Goal: Task Accomplishment & Management: Complete application form

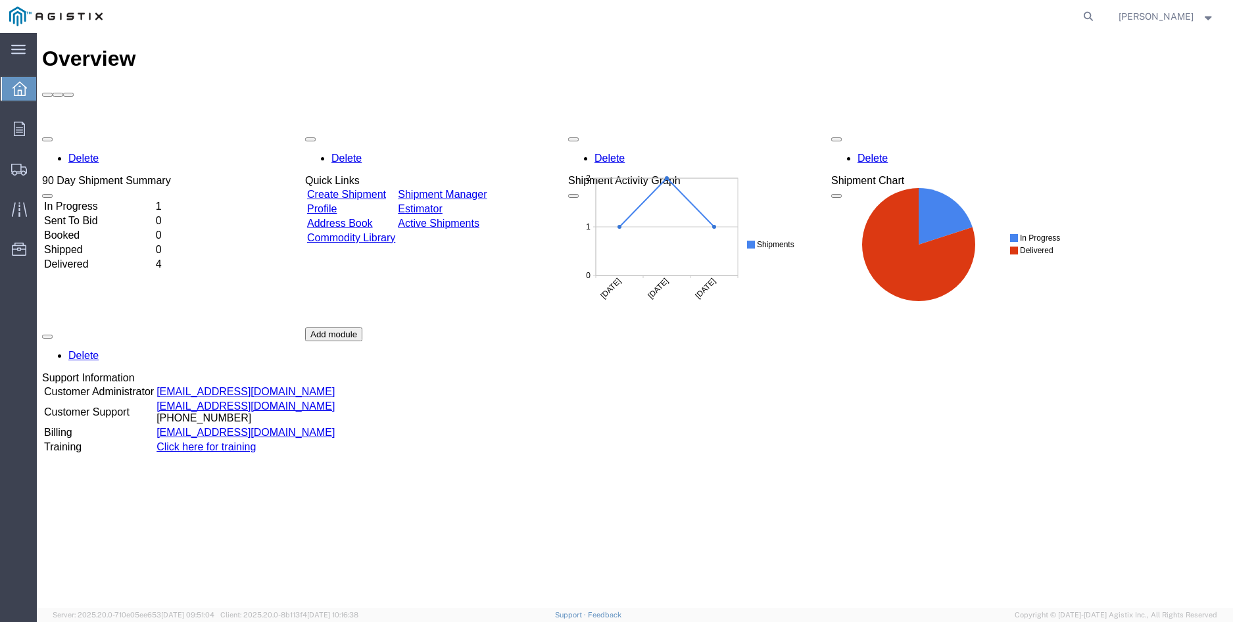
click at [386, 189] on link "Create Shipment" at bounding box center [346, 194] width 79 height 11
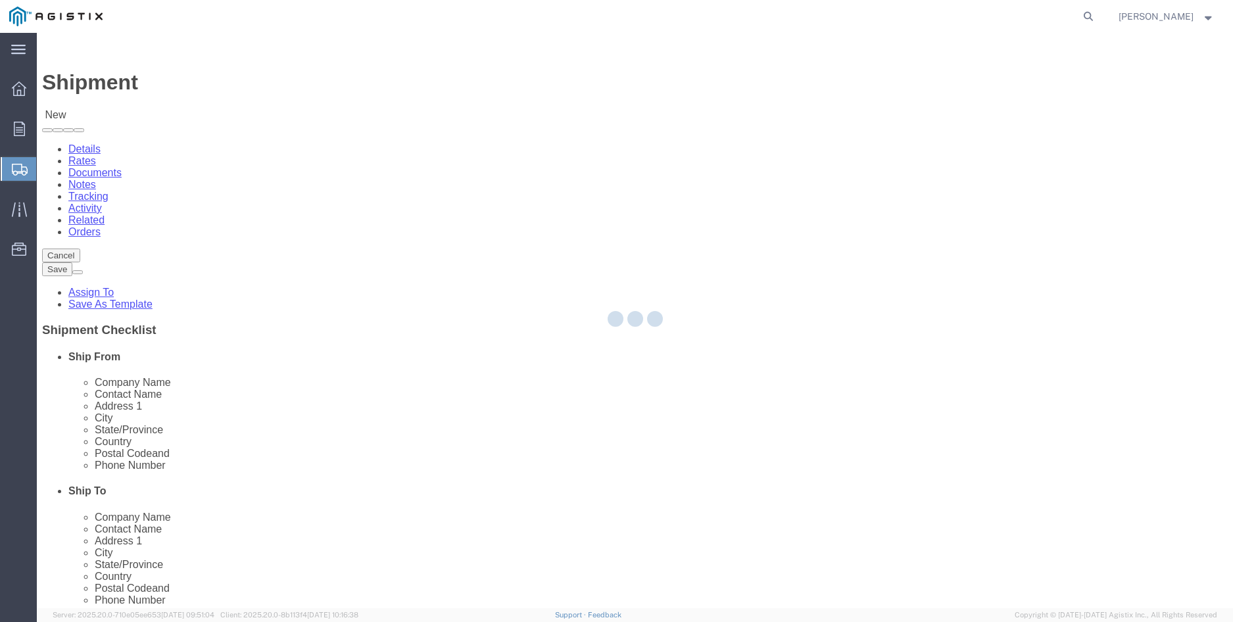
select select
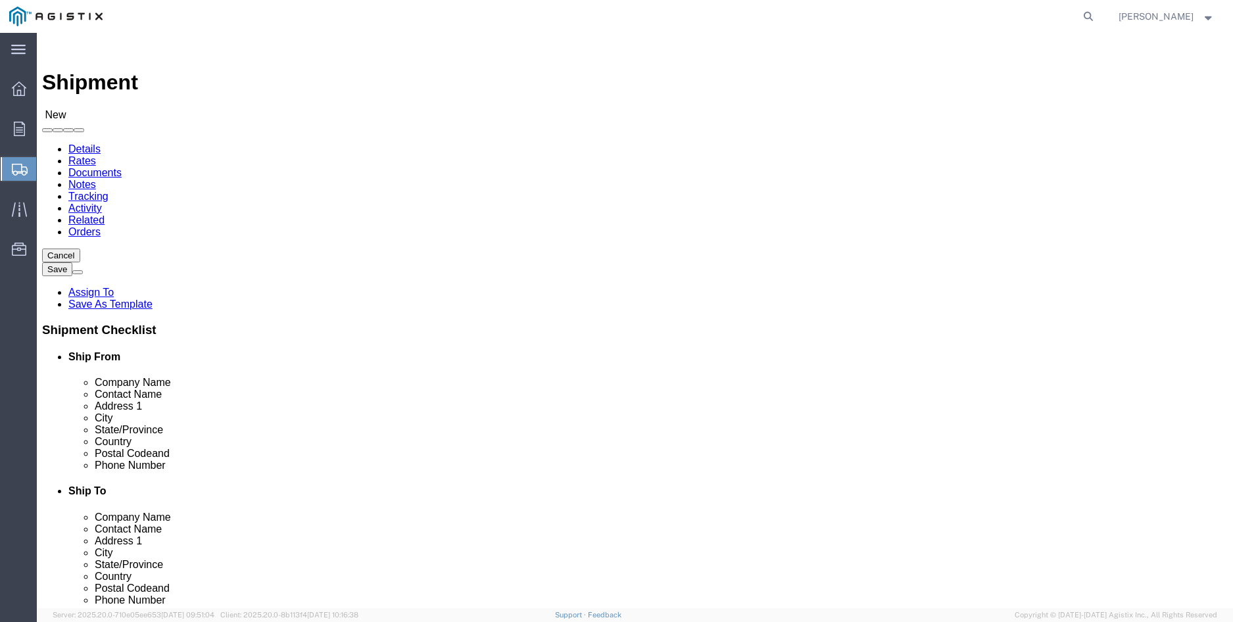
drag, startPoint x: 297, startPoint y: 228, endPoint x: 260, endPoint y: 195, distance: 49.4
click select "Select P&R Technologies PG&E"
select select "9596"
click select "Select P&R Technologies PG&E"
select select "PURCHORD"
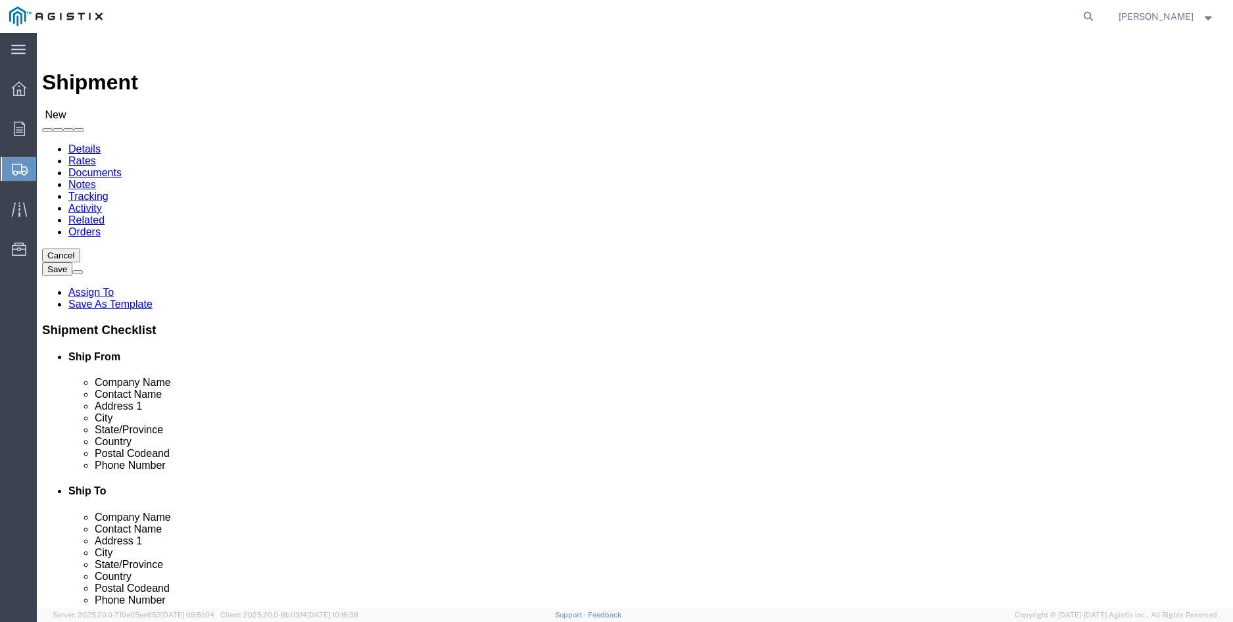
select select
click select "Select All Others [GEOGRAPHIC_DATA] [GEOGRAPHIC_DATA] [GEOGRAPHIC_DATA] [GEOGRA…"
select select "23082"
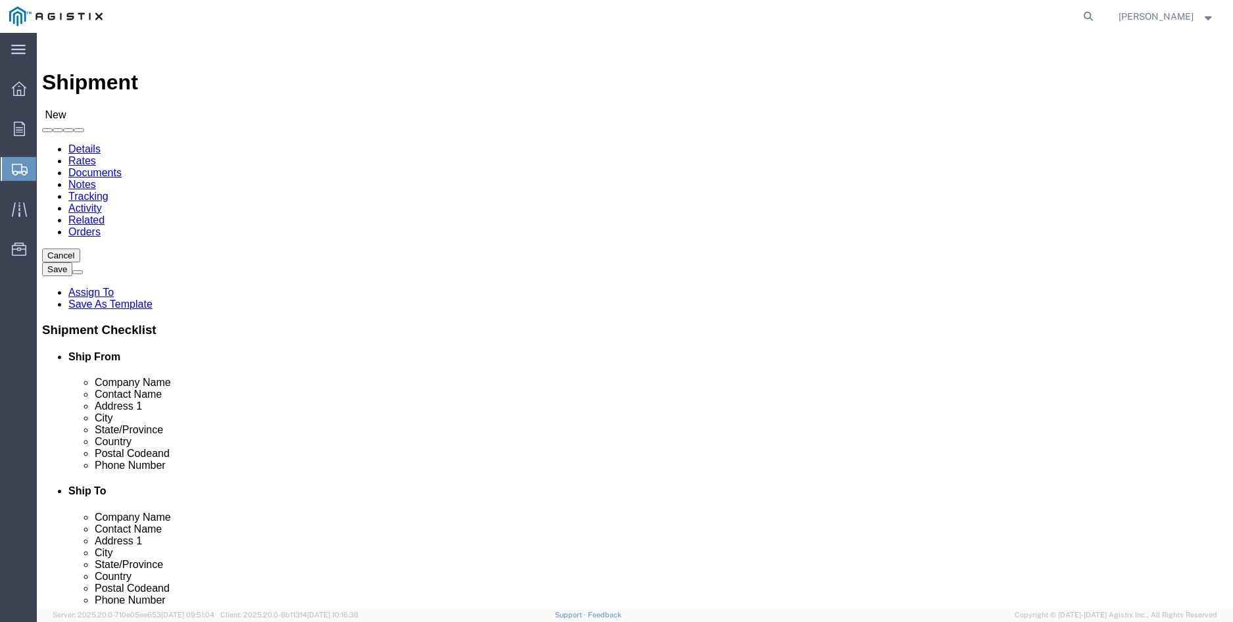
click select "Select All Others [GEOGRAPHIC_DATA] [GEOGRAPHIC_DATA] [GEOGRAPHIC_DATA] [GEOGRA…"
click input "text"
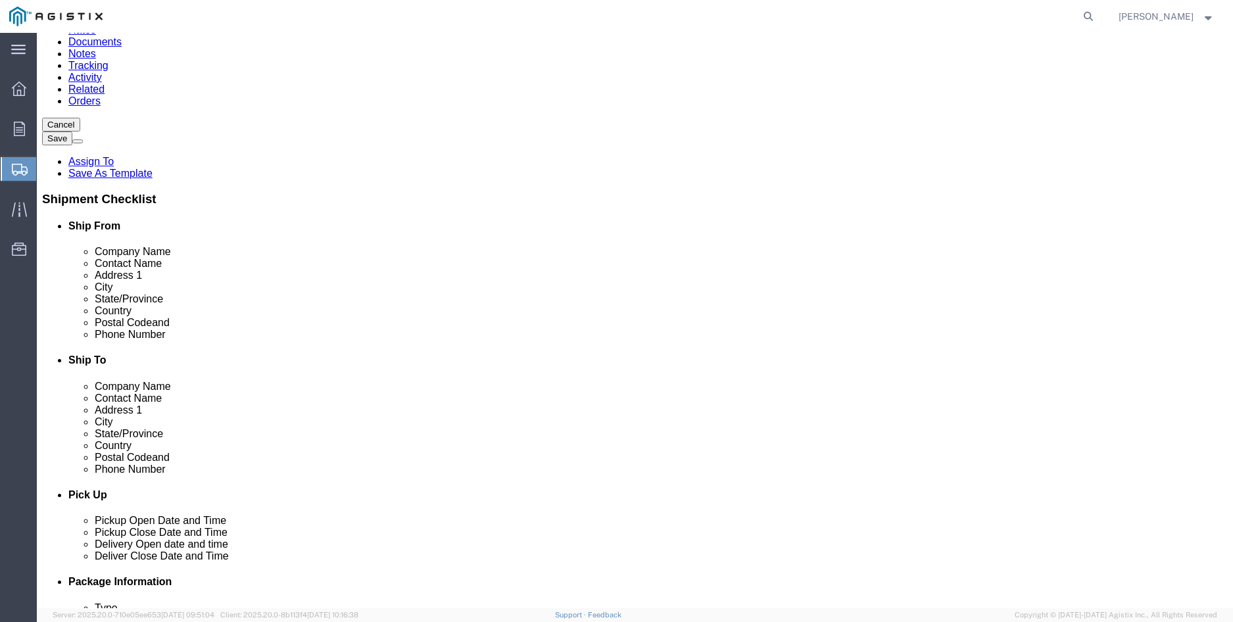
scroll to position [132, 0]
type input "f"
type input "FINISHING FIRST"
type input "[PERSON_NAME]"
type input "[STREET_ADDRESS][PERSON_NAME]"
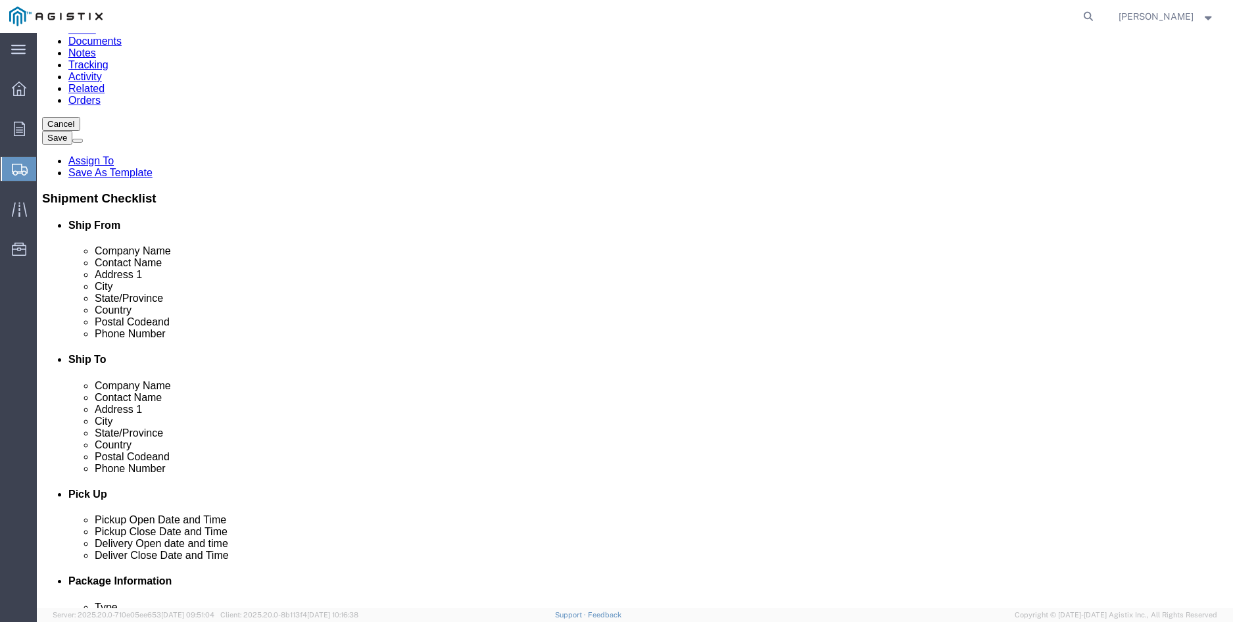
click input "text"
type input "TIGARD"
type input "O"
type input "ORE"
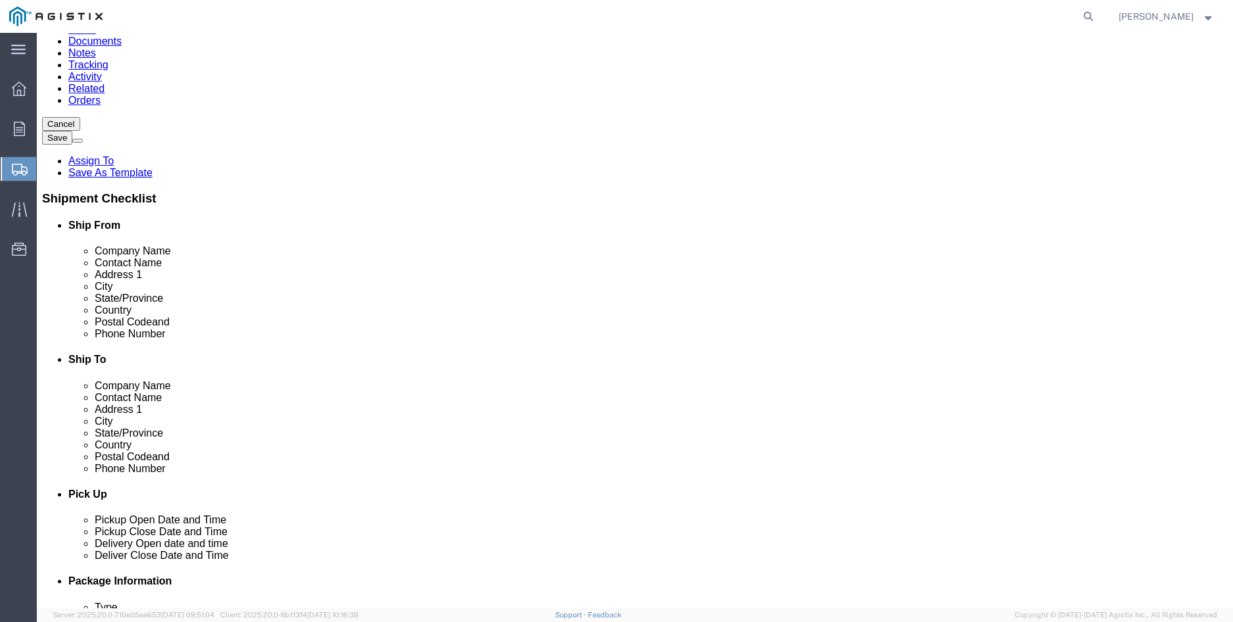
click div "Postal Code"
click input "text"
type input "97223"
click input "text"
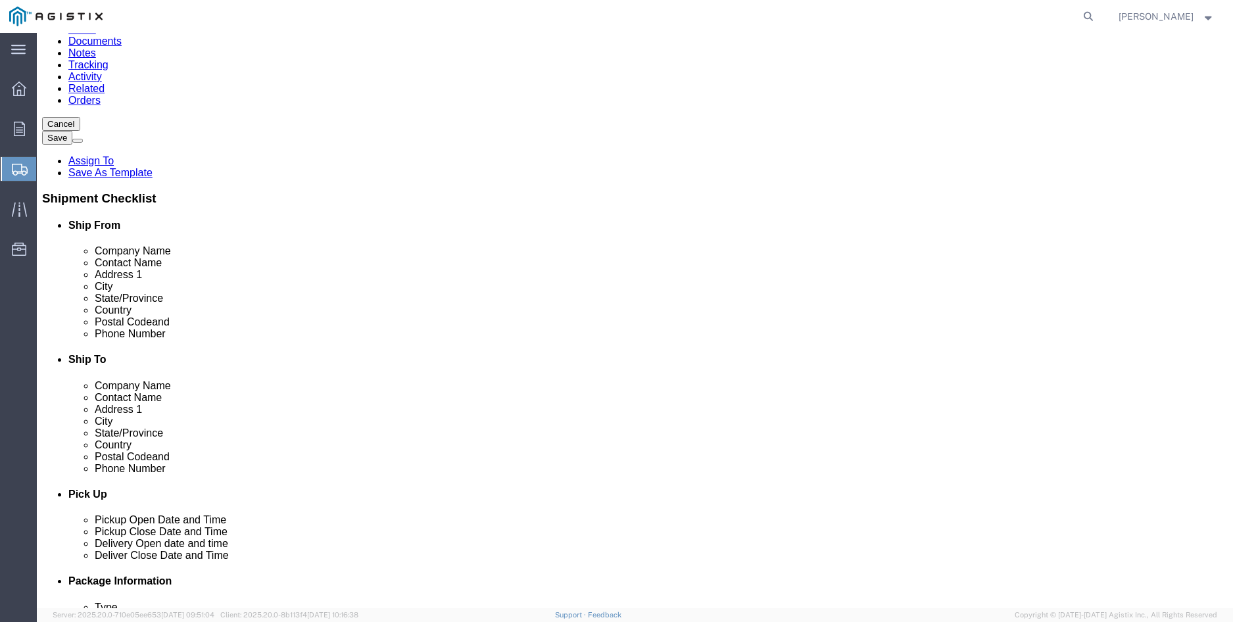
type input "[PHONE_NUMBER]"
click input "text"
type input "PG&E"
click input "text"
type input "[STREET_ADDRESS][PERSON_NAME]"
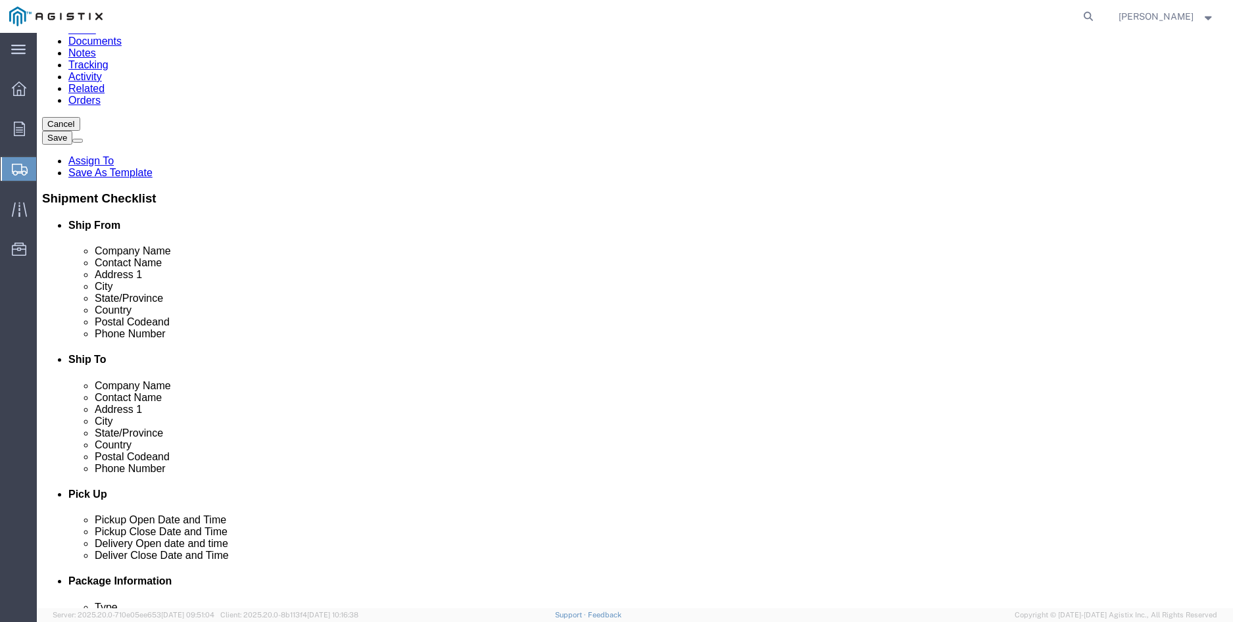
type input "FREMONT"
type input "C"
type input "CALI"
type input "94538"
click input "text"
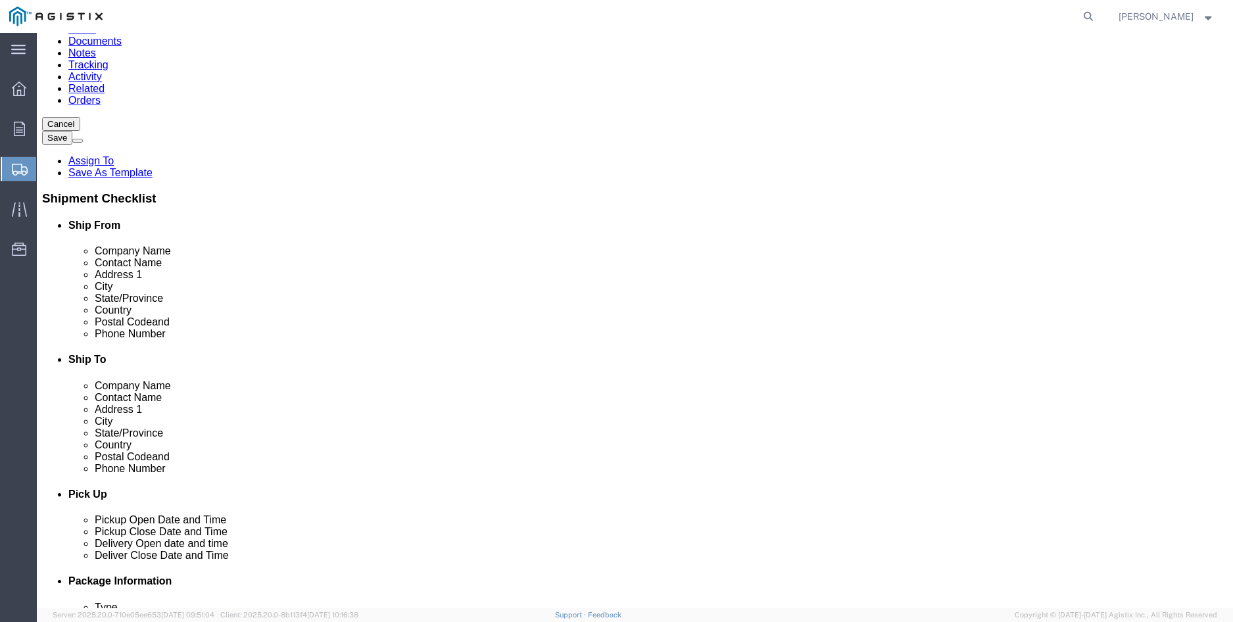
click input "text"
type input "c"
type input "[PERSON_NAME]"
click input "text"
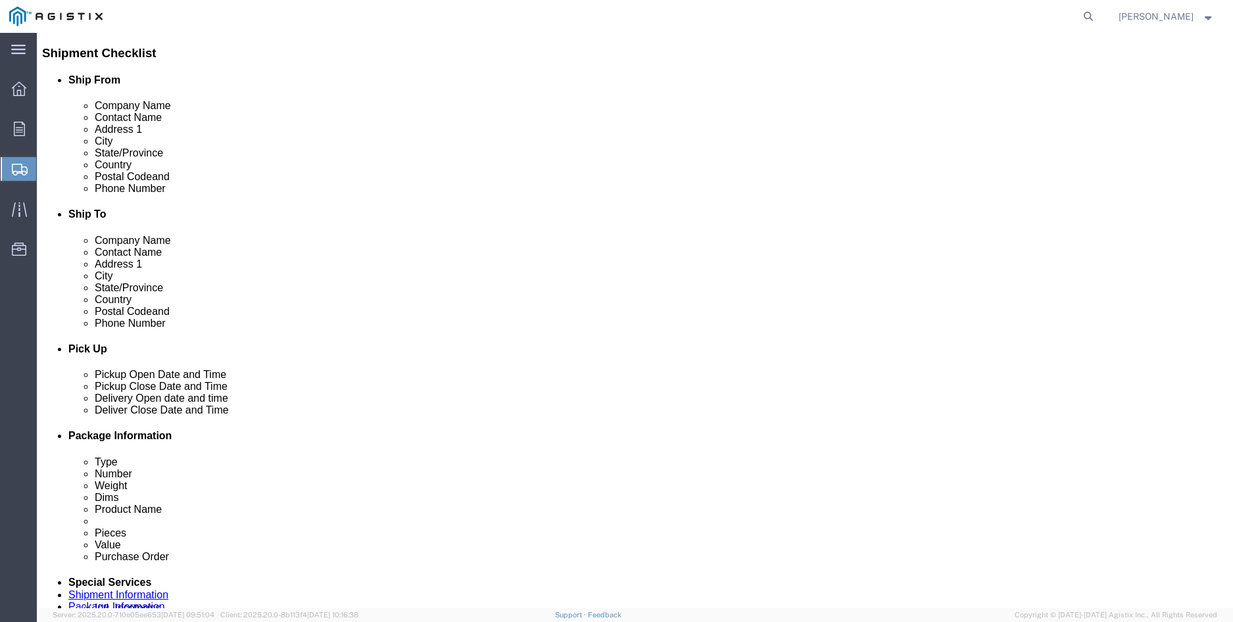
scroll to position [460, 0]
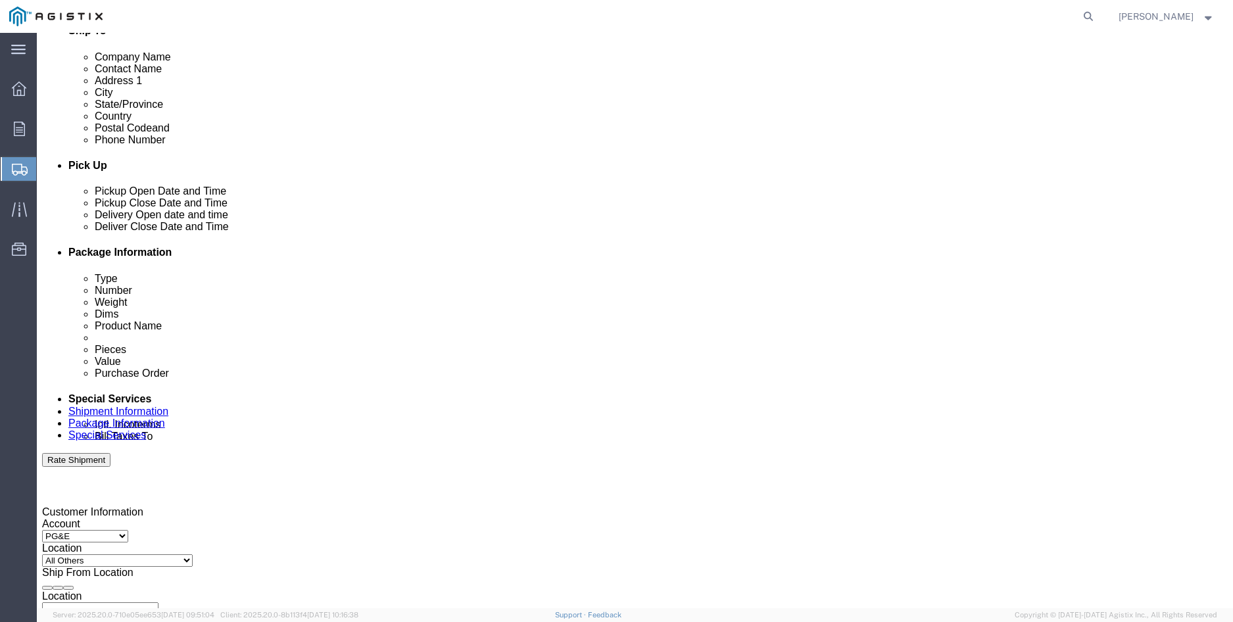
type input "[PHONE_NUMBER]"
click div "[DATE] 12:00 PM"
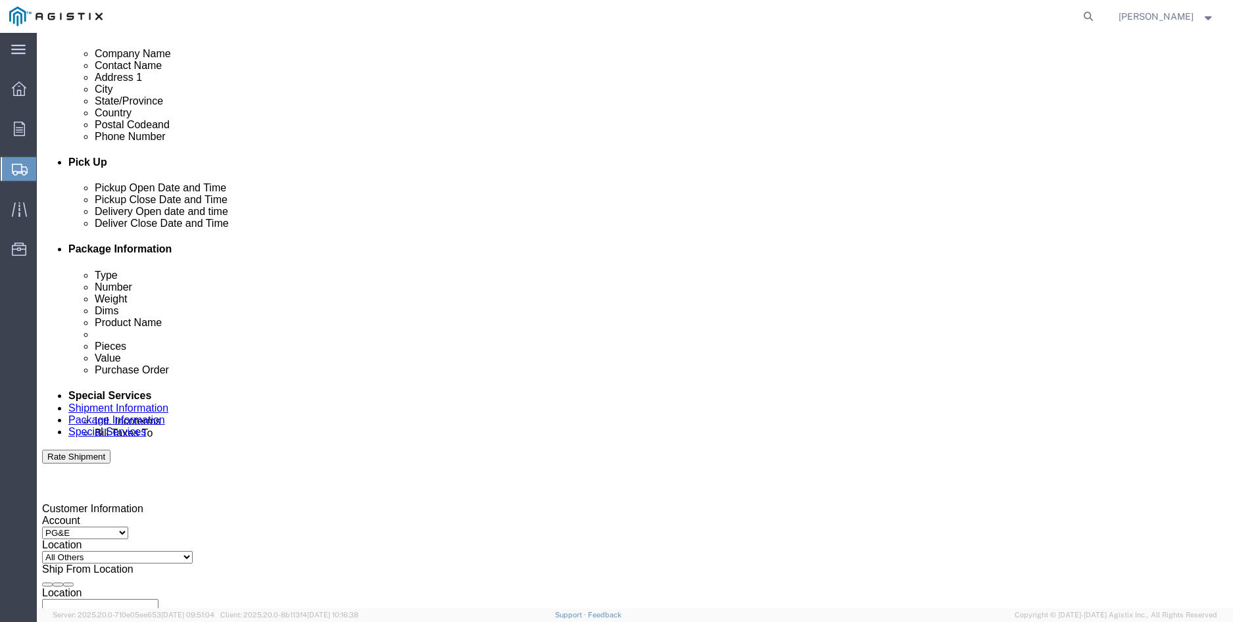
click span
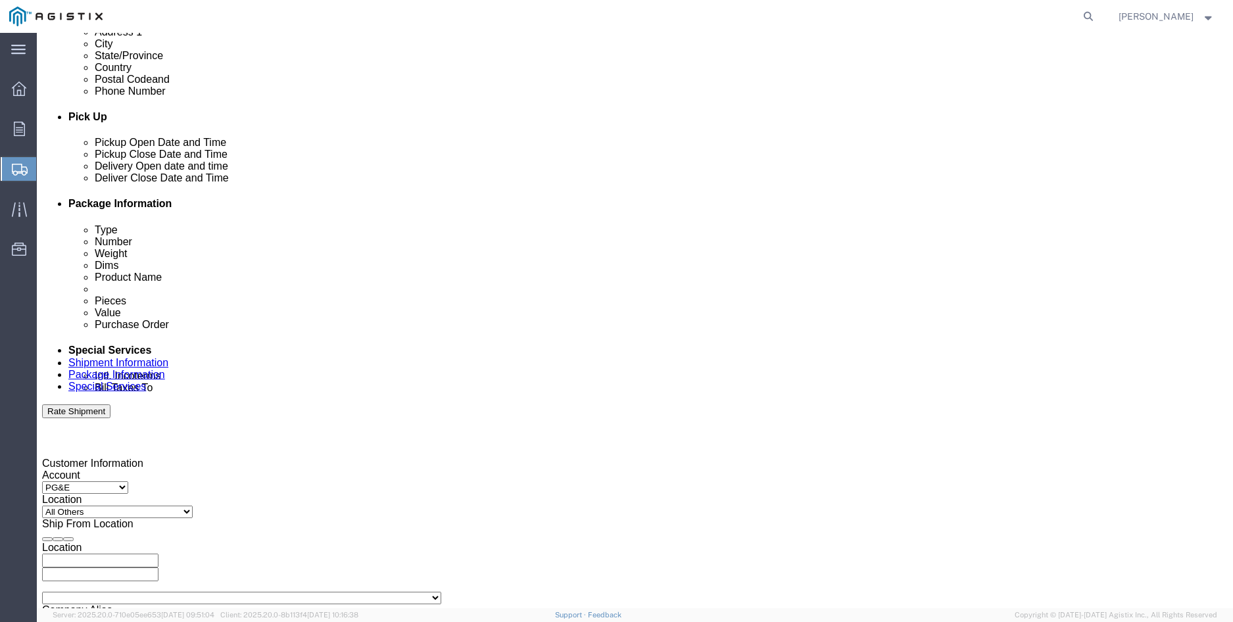
scroll to position [595, 0]
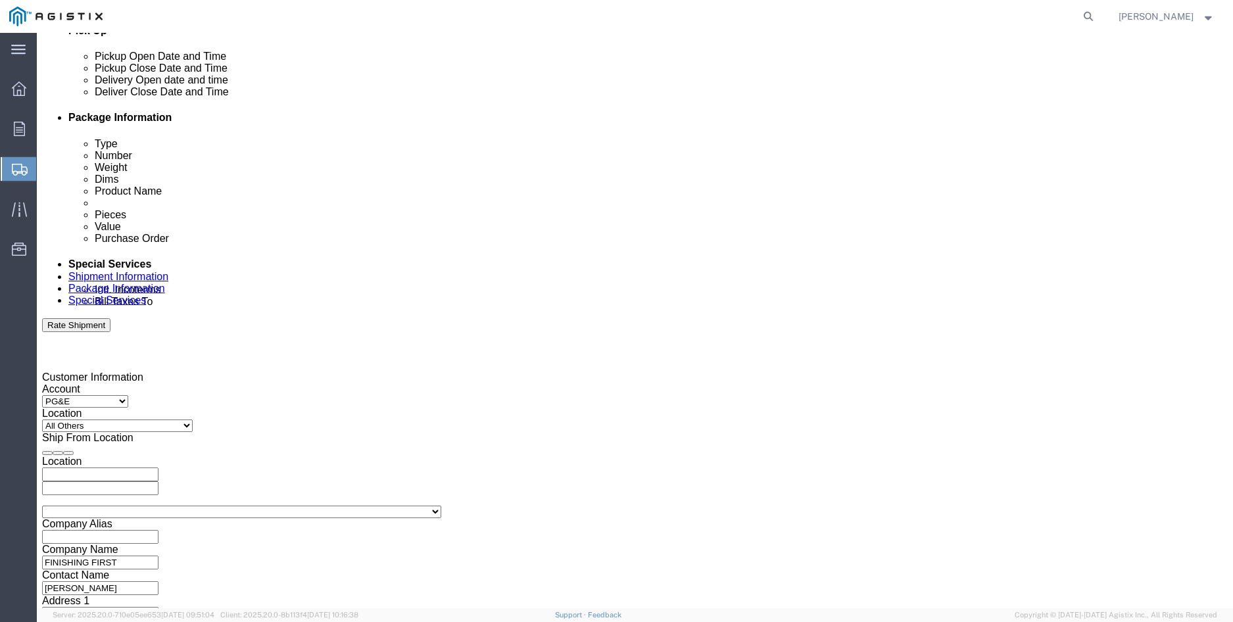
click input "12:00 PM"
click input "9:00 PM"
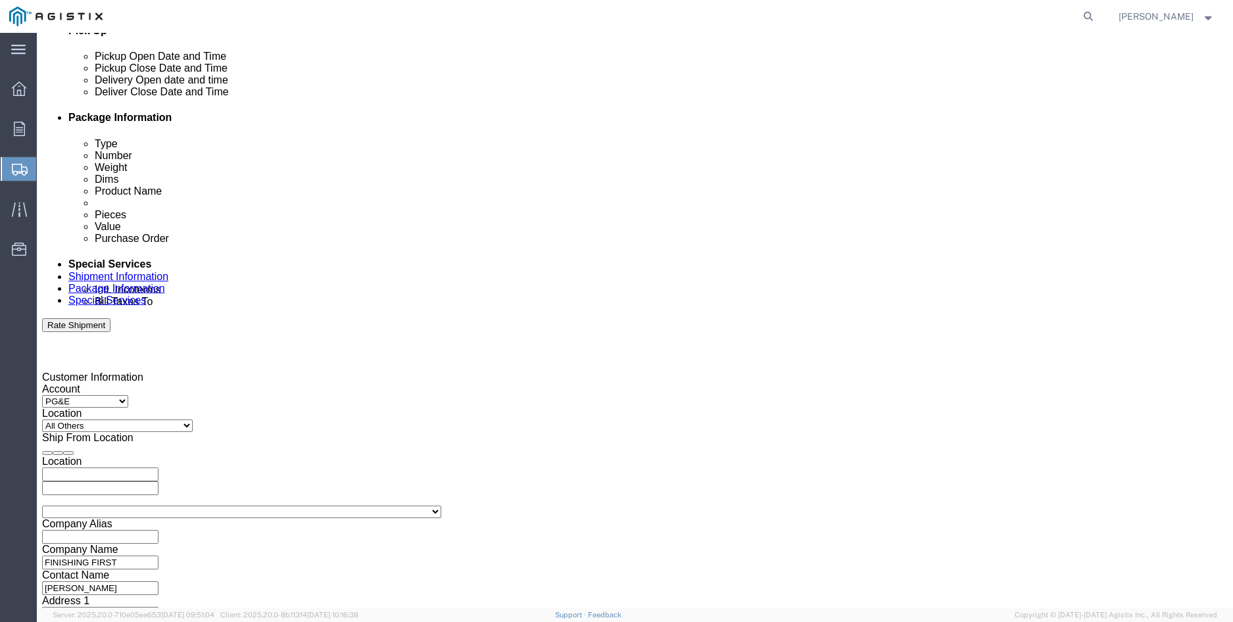
click input "9:00 PM"
type input "9:00 AM"
click button "Apply"
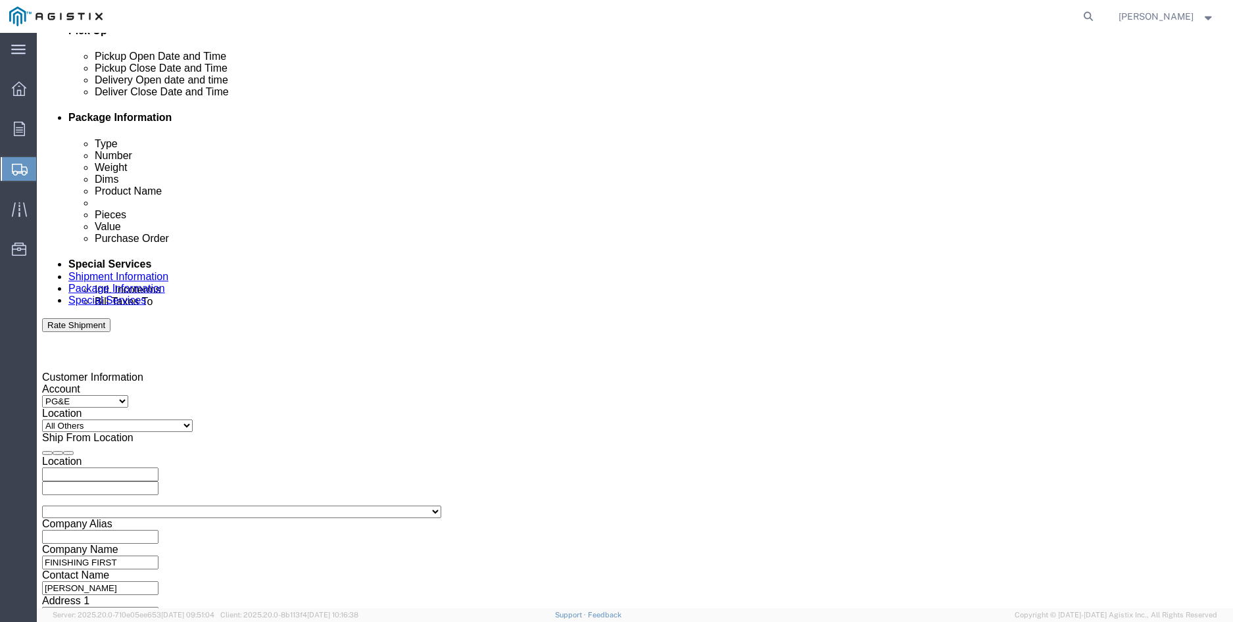
click div "[DATE] 10:00 AM"
click input "5:00 AM"
type input "5:00 PM"
click button "Apply"
click div
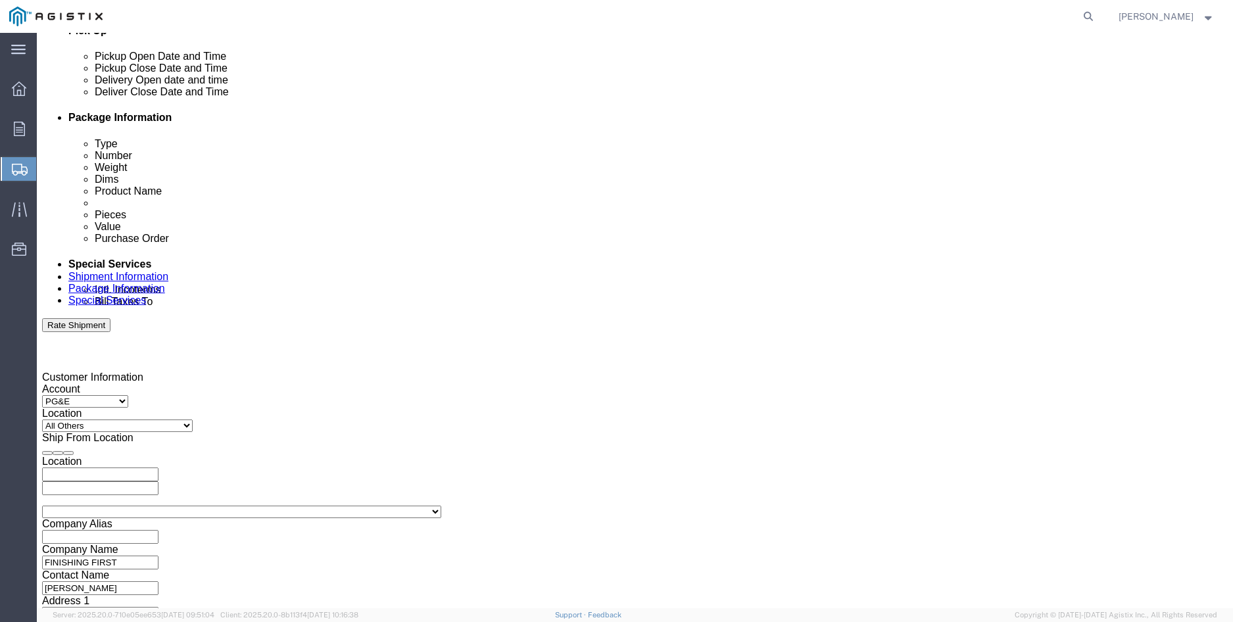
click input "6:00 PM"
click input "8:00 PM"
type input "8:00 AM"
click button "Apply"
click div
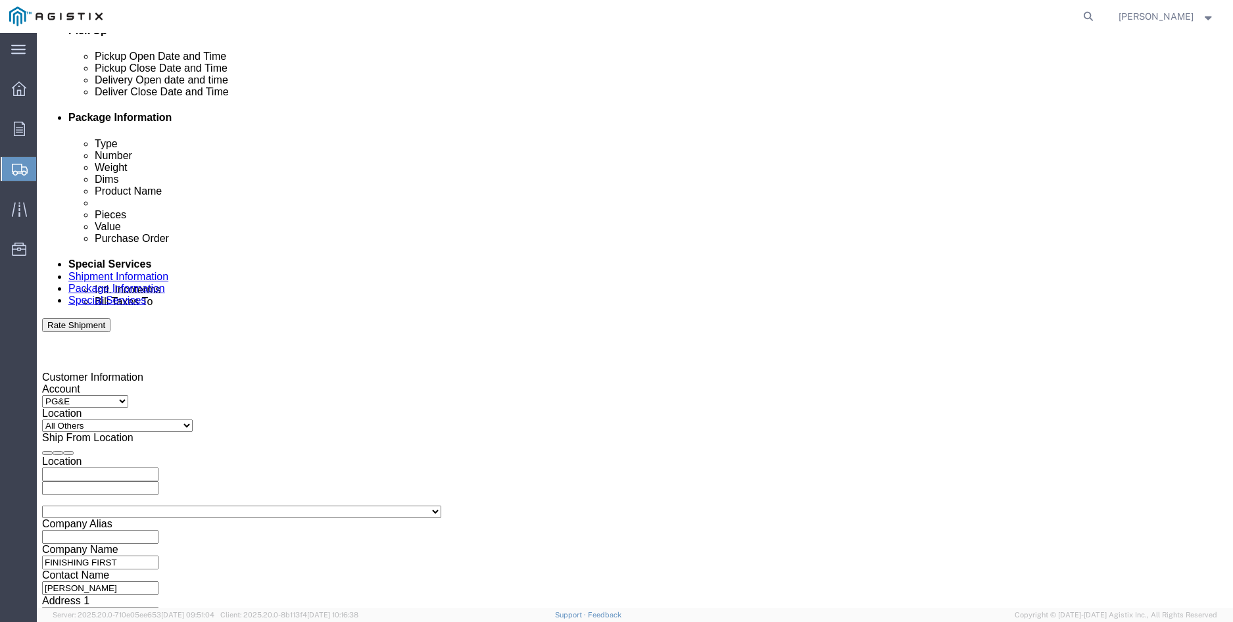
click input "9:00 AM"
click input "5:00 AM"
type input "5:00 PM"
click button "Apply"
click input "text"
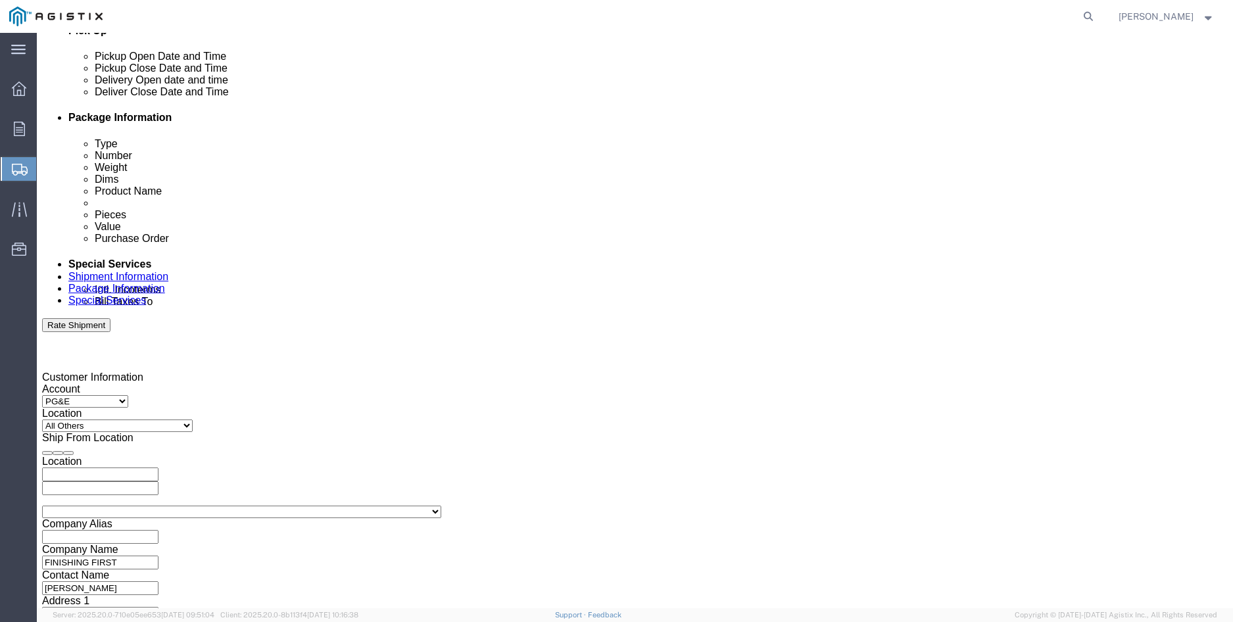
scroll to position [662, 0]
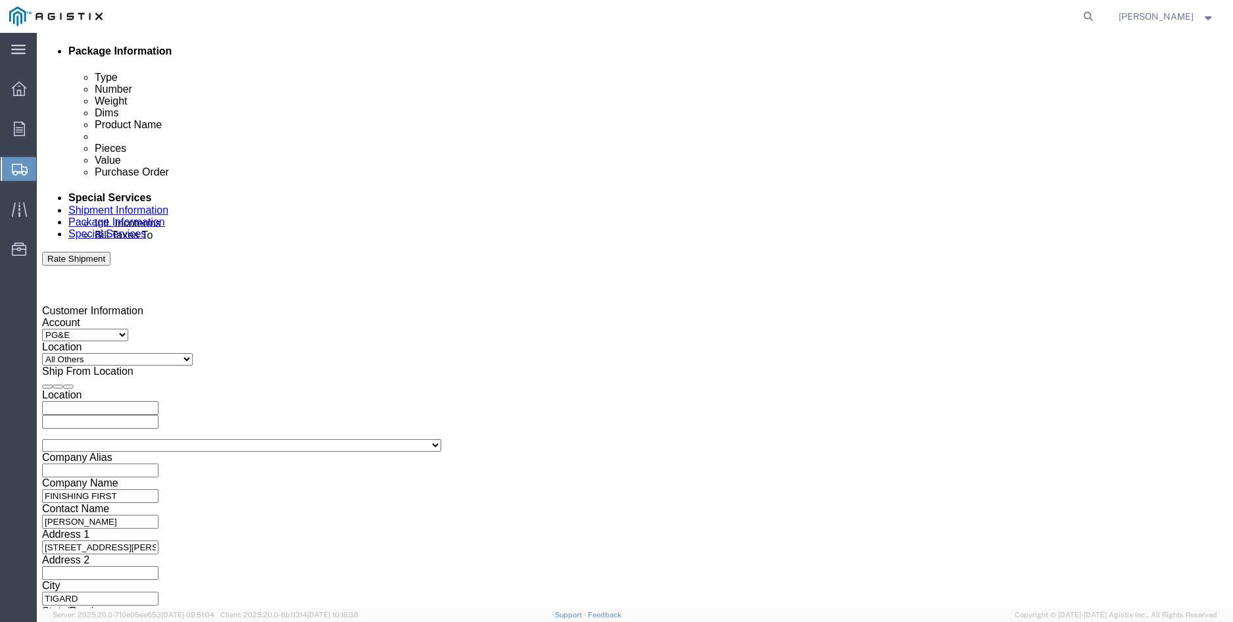
type input "3501408390"
click button "Continue"
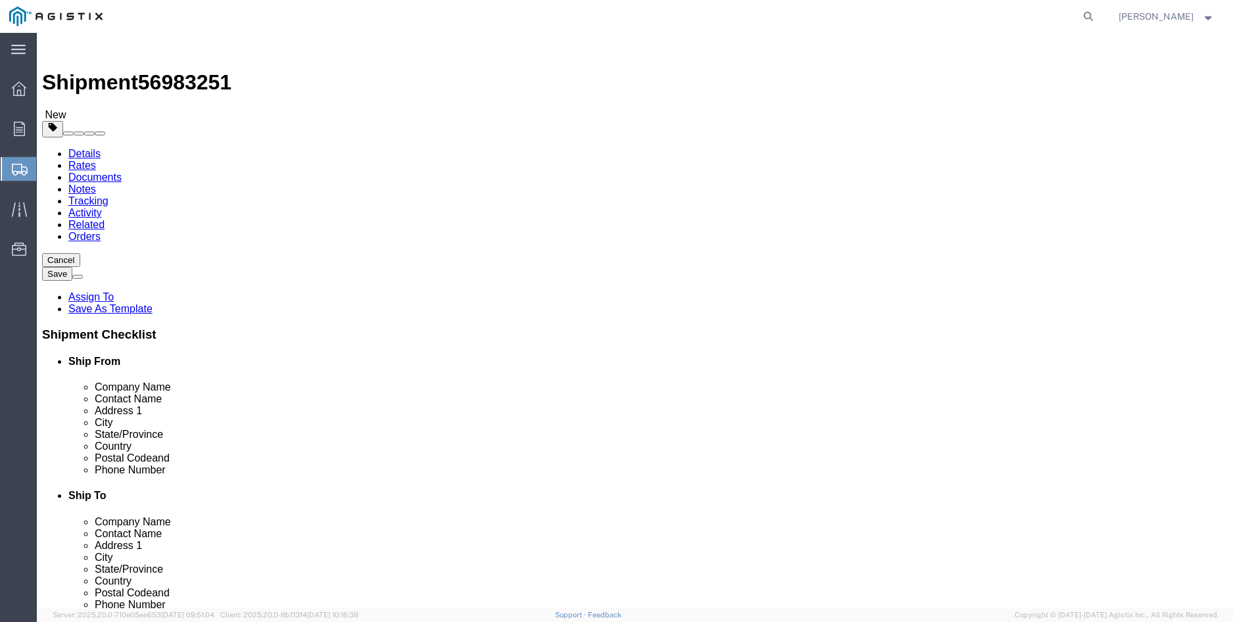
click select "Select Bulk Bundle(s) Cardboard Box(es) Carton(s) Crate(s) Drum(s) (Fiberboard)…"
select select "CRAT"
click select "Select Bulk Bundle(s) Cardboard Box(es) Carton(s) Crate(s) Drum(s) (Fiberboard)…"
click input "text"
type input "72"
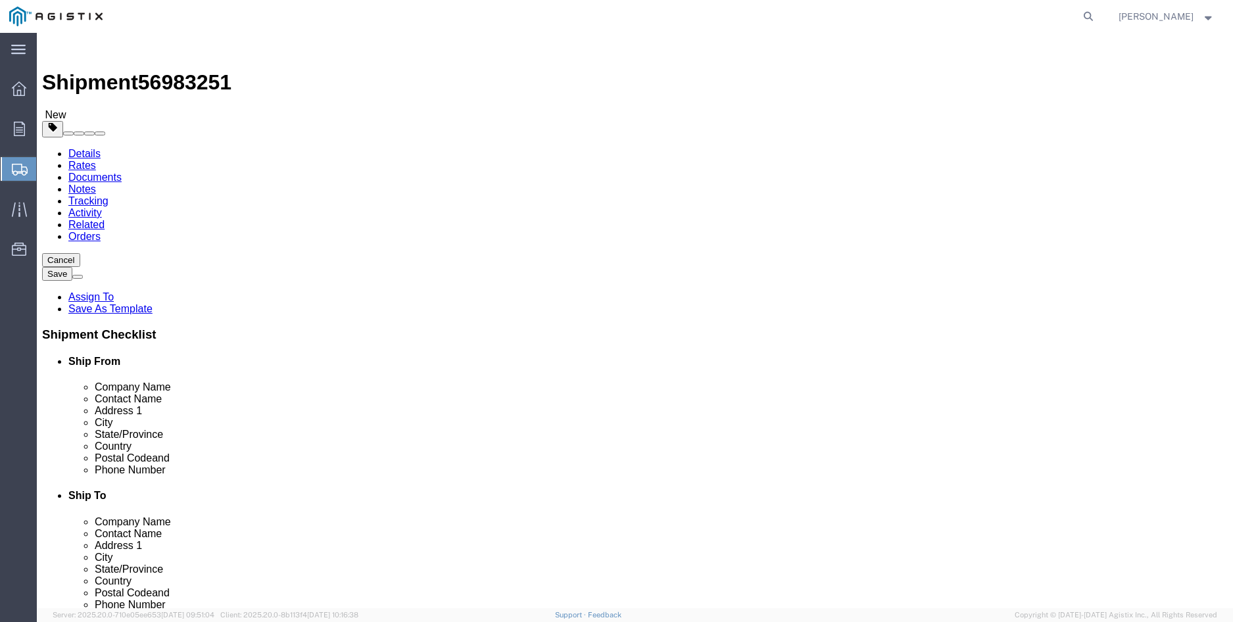
type input "24"
type input "16"
drag, startPoint x: 200, startPoint y: 303, endPoint x: 177, endPoint y: 301, distance: 23.1
click input "0.00"
type input "165"
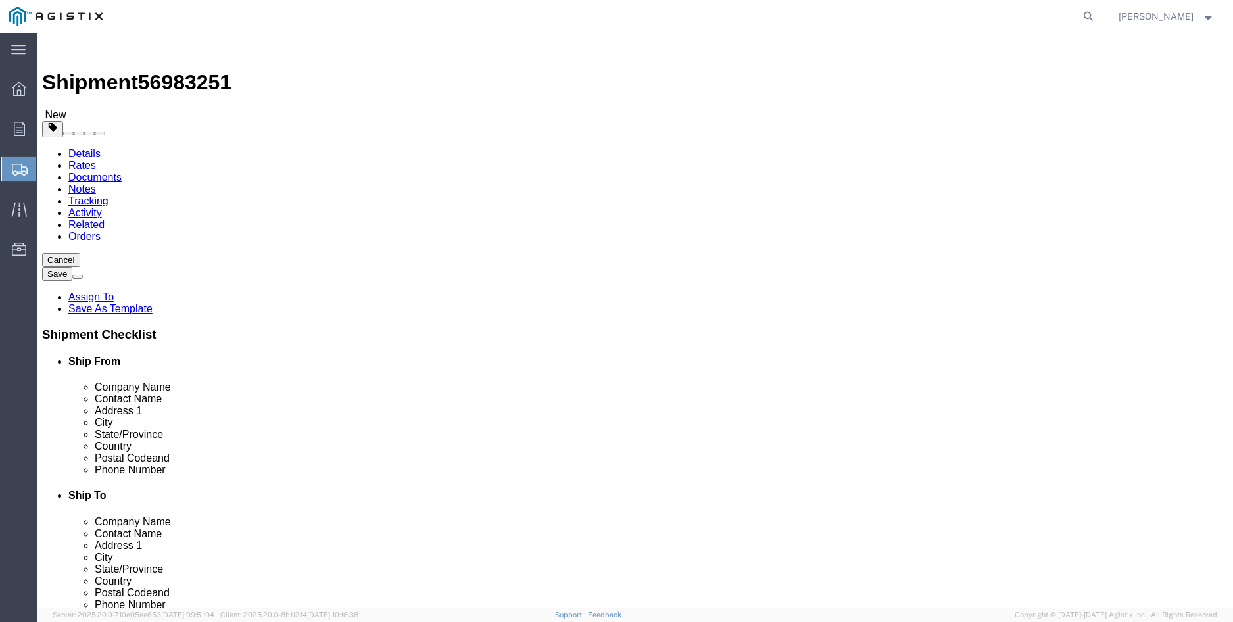
click link "Add Content"
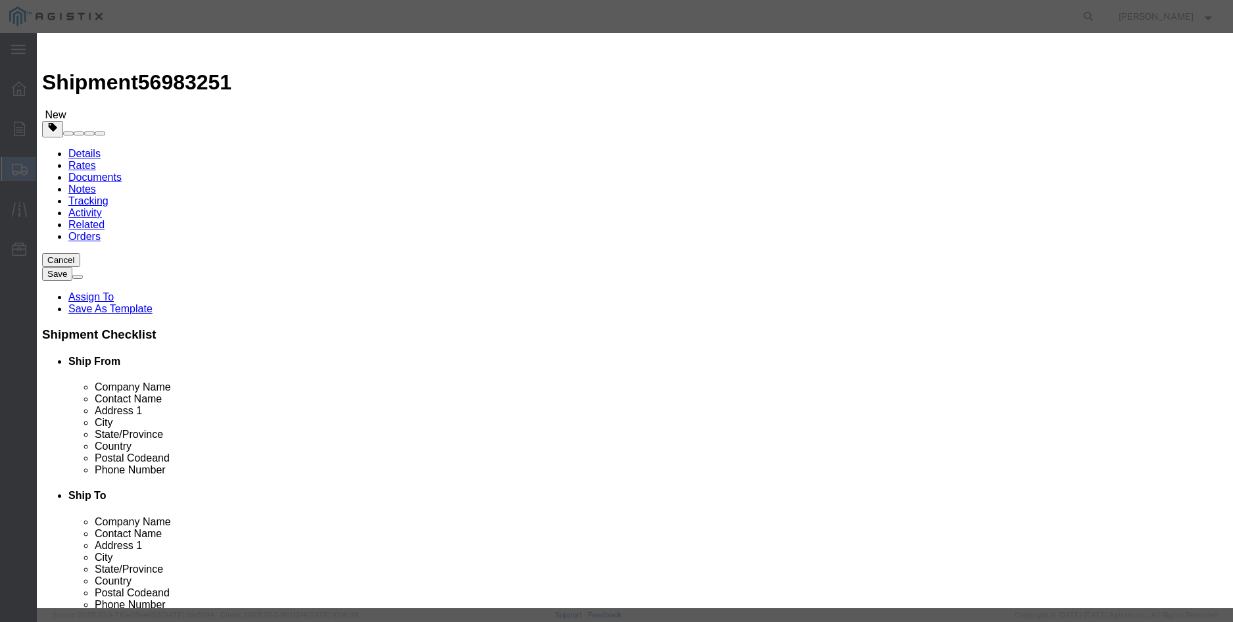
click input "text"
type input "ALUMINUM HARDWARE"
click h3 "Add content"
drag, startPoint x: 399, startPoint y: 127, endPoint x: 350, endPoint y: 126, distance: 48.7
click div "Pieces 0 Select Bag Barrels 100Board Feet Bottle Box Blister Pack Carats Can Ca…"
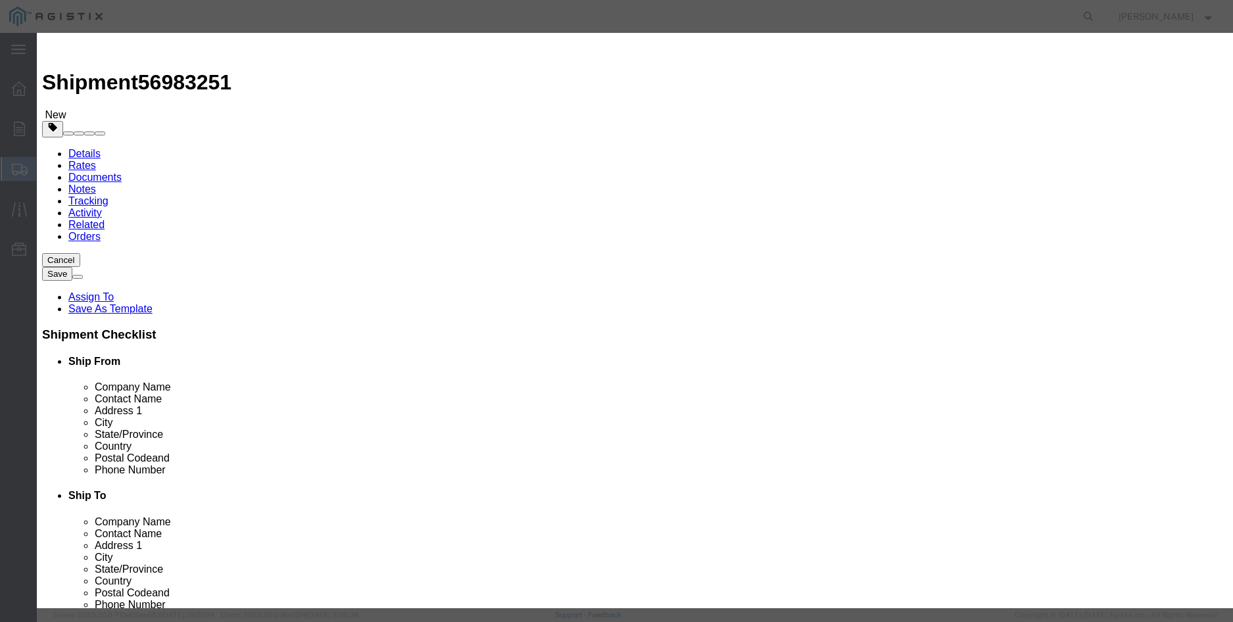
click select "Select Bag Barrels 100Board Feet Bottle Box Blister Pack Carats Can Capsule Car…"
click input "0"
drag, startPoint x: 399, startPoint y: 126, endPoint x: 363, endPoint y: 126, distance: 36.2
click div "0"
type input "23"
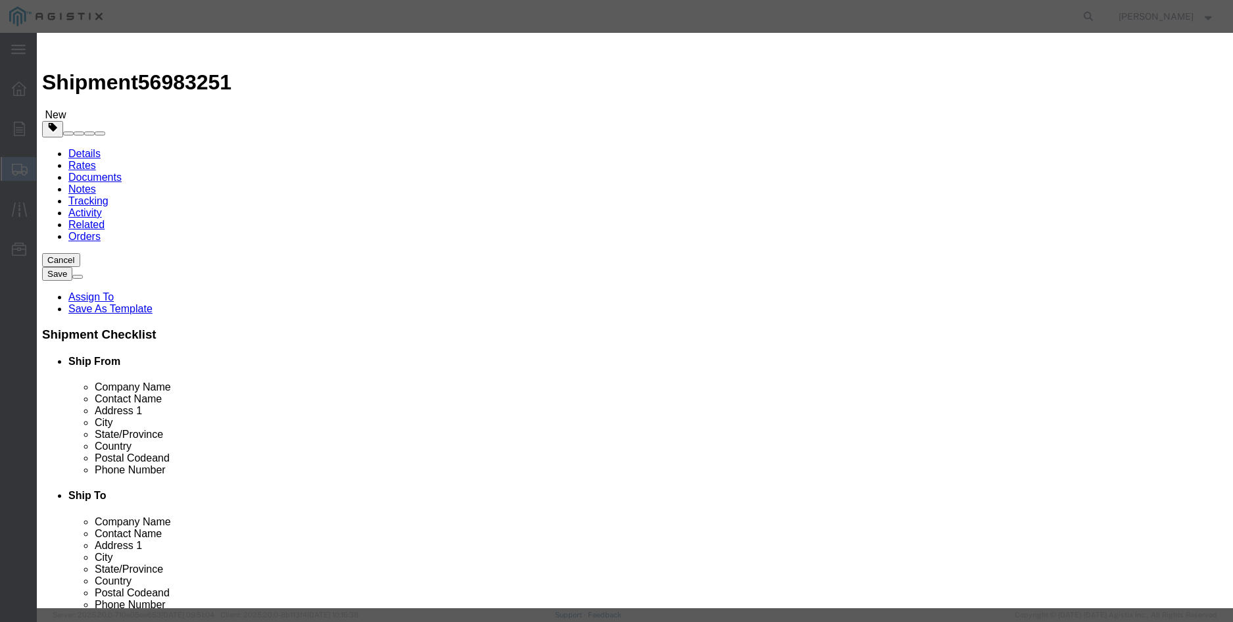
click input "text"
type input "10736.40"
click select "Select 50 55 60 65 70 85 92.5 100 125 175 250 300 400"
select select "100"
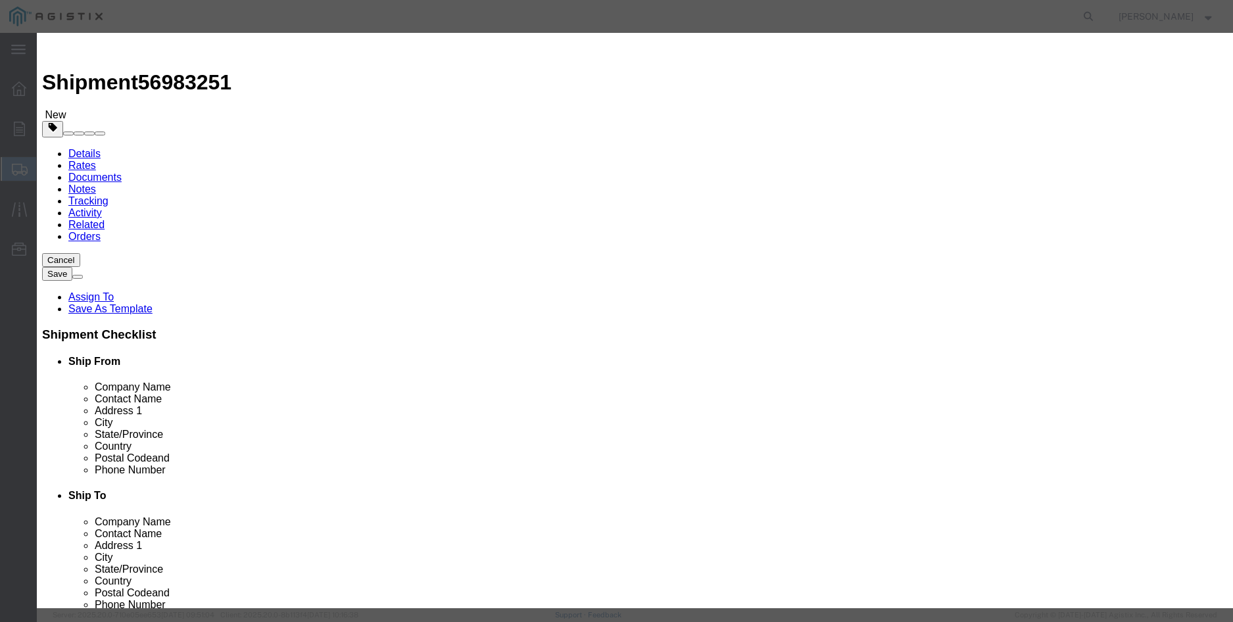
click select "Select 50 55 60 65 70 85 92.5 100 125 175 250 300 400"
click button "Save & Close"
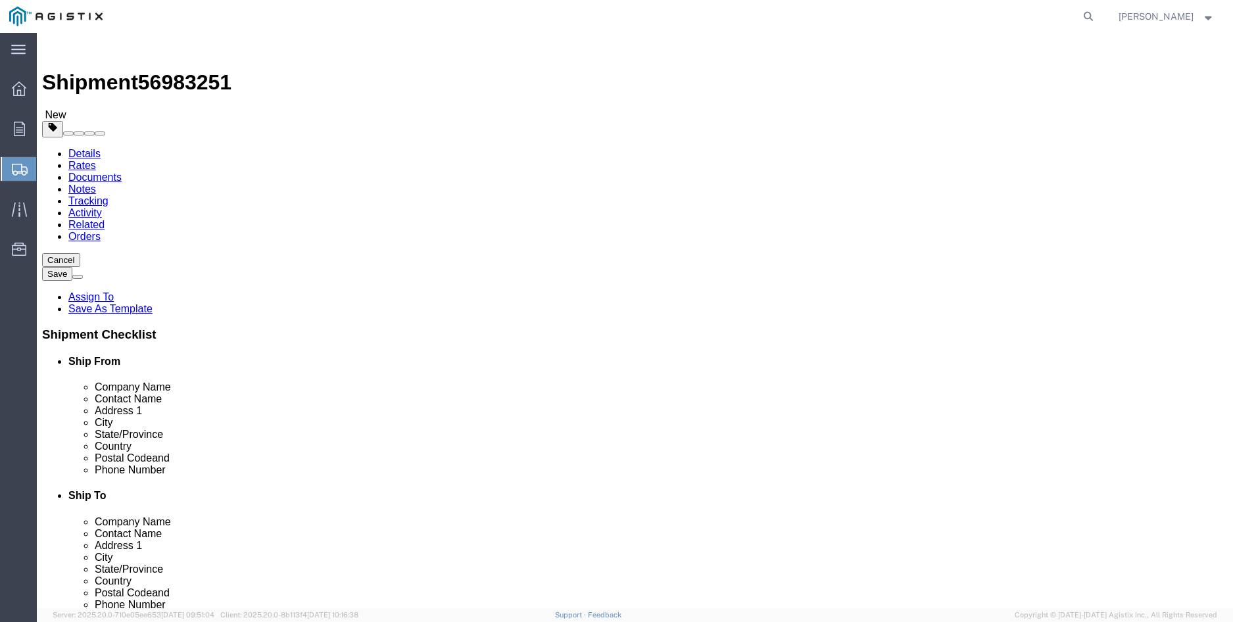
click button "Continue"
click select "Select Recipient Account Sender/Shipper Third Party Account"
select select "RCPN"
click select "Select Recipient Account Sender/Shipper Third Party Account"
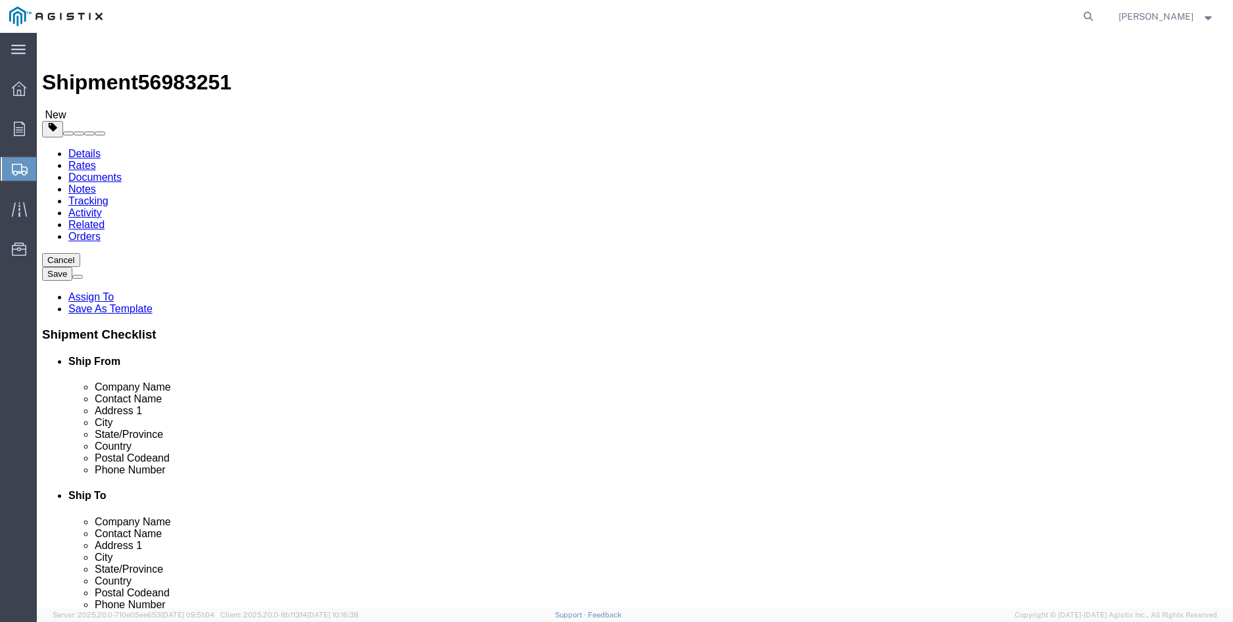
type input "PG&E"
type input "[STREET_ADDRESS][PERSON_NAME]"
select select "US"
select select "CA"
type input "[PHONE_NUMBER]"
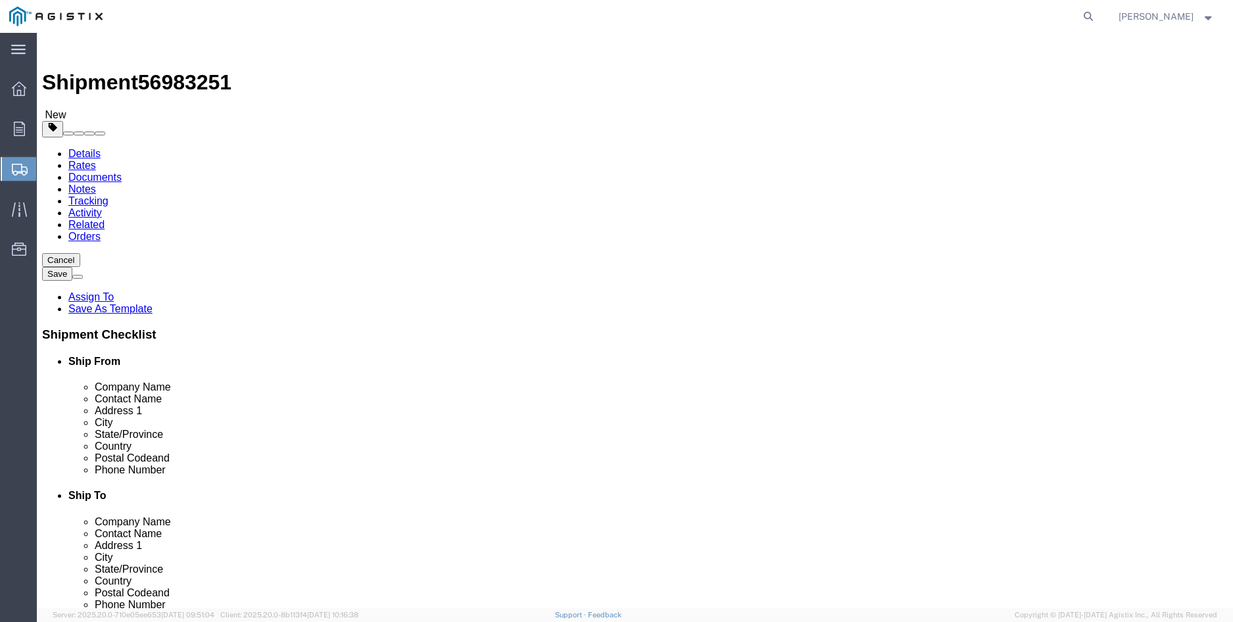
type input "[PERSON_NAME]"
type input "FREMONT"
type input "94538"
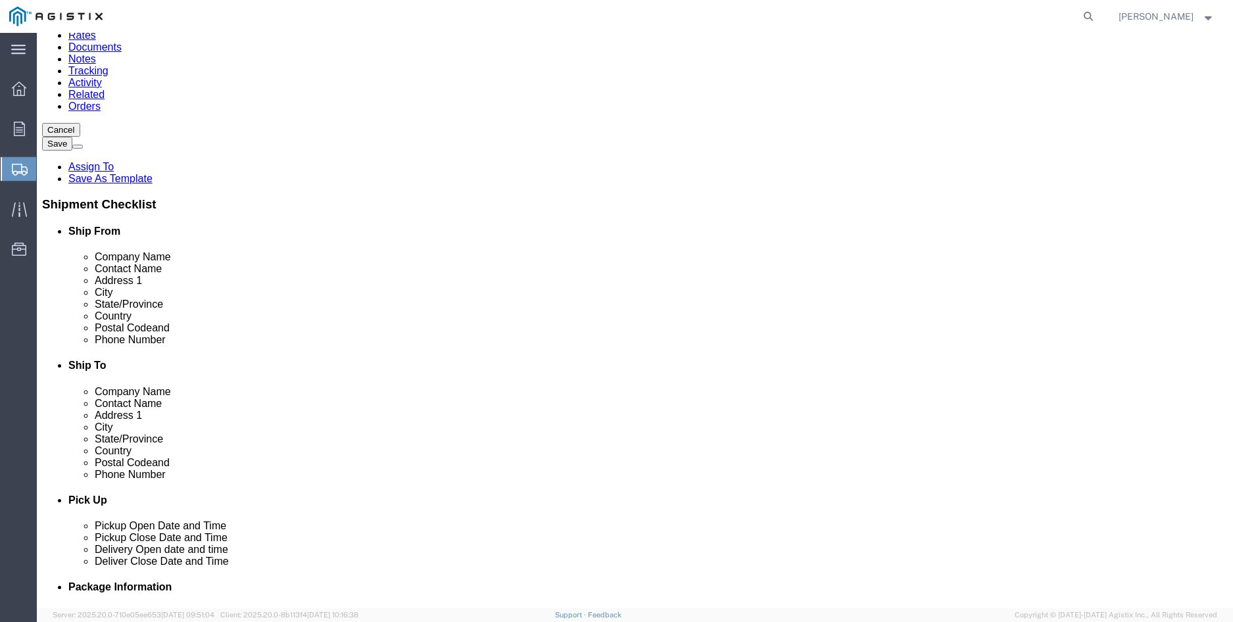
scroll to position [132, 0]
click input "text"
type input "951193"
click div "Billing Location Select Select My Profile Location [GEOGRAPHIC_DATA] [GEOGRAPHI…"
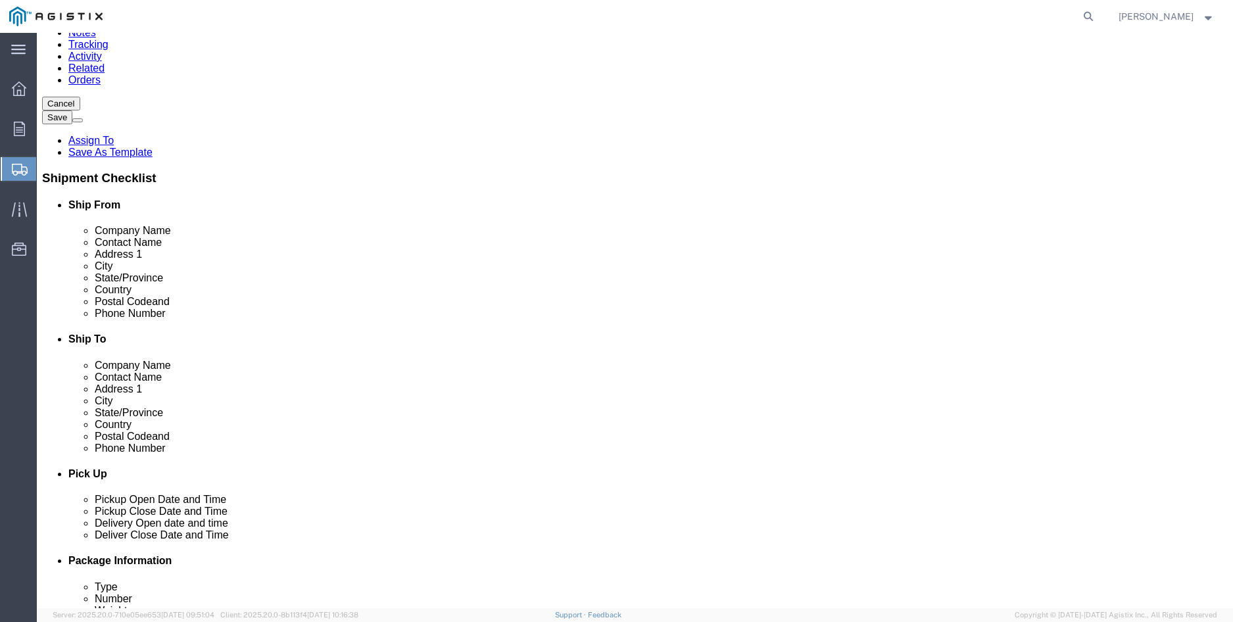
scroll to position [329, 0]
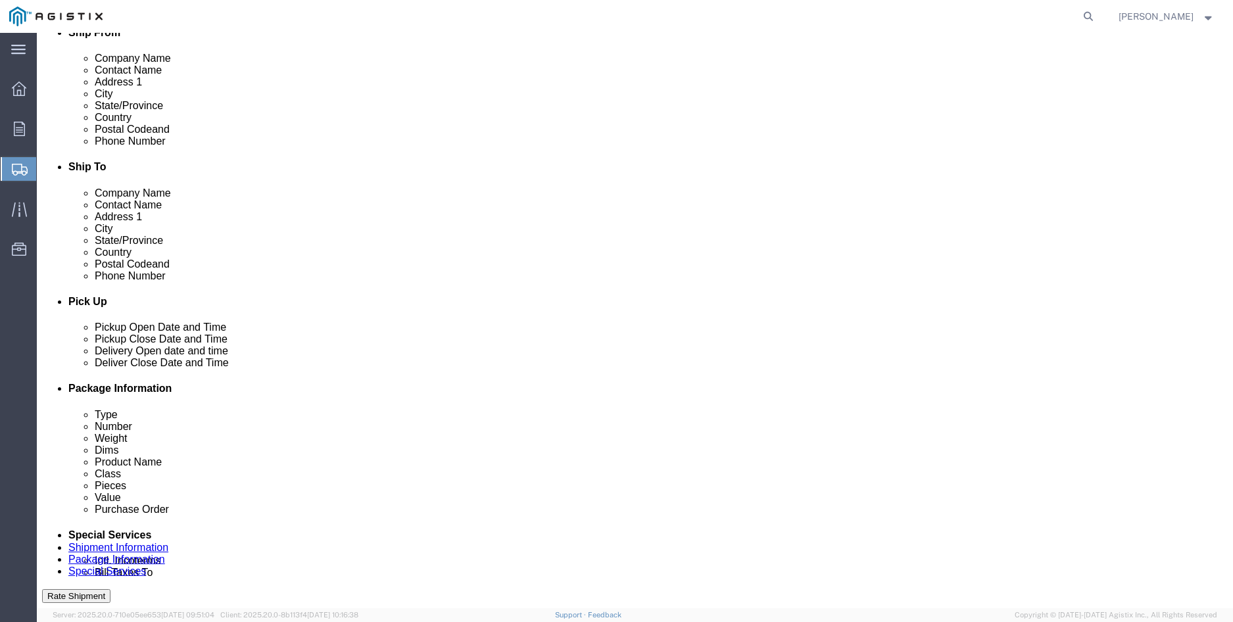
click input "Include shipping documents"
checkbox input "true"
click input "text"
type input "[PERSON_NAME][EMAIL_ADDRESS][DOMAIN_NAME]"
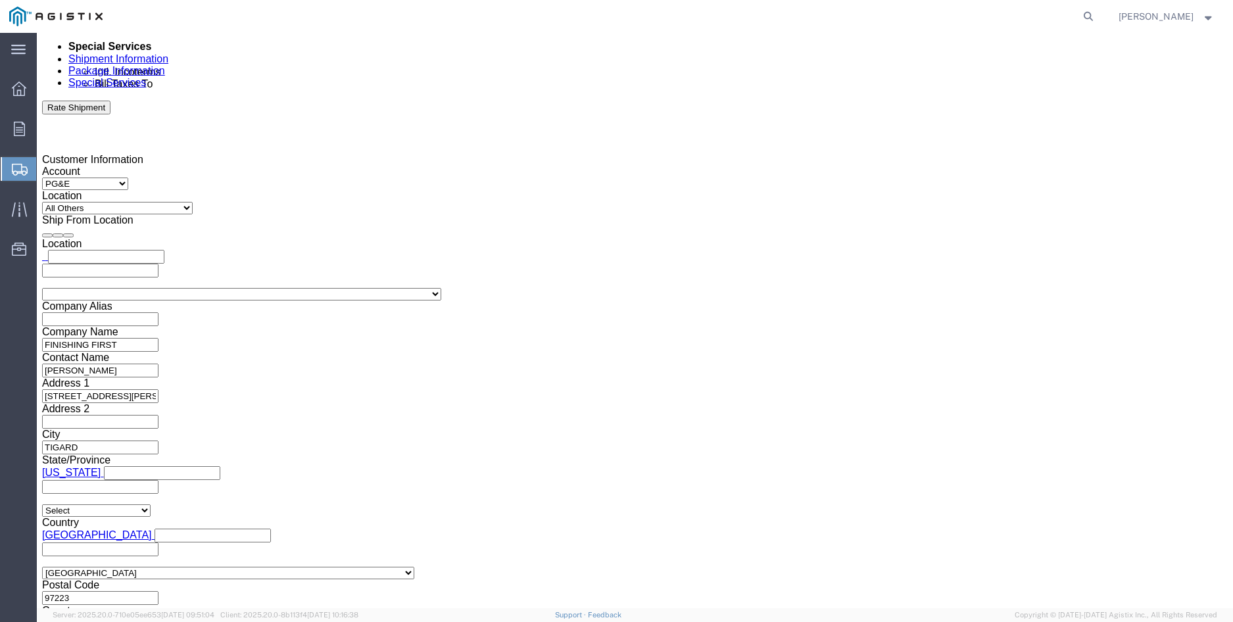
scroll to position [659, 0]
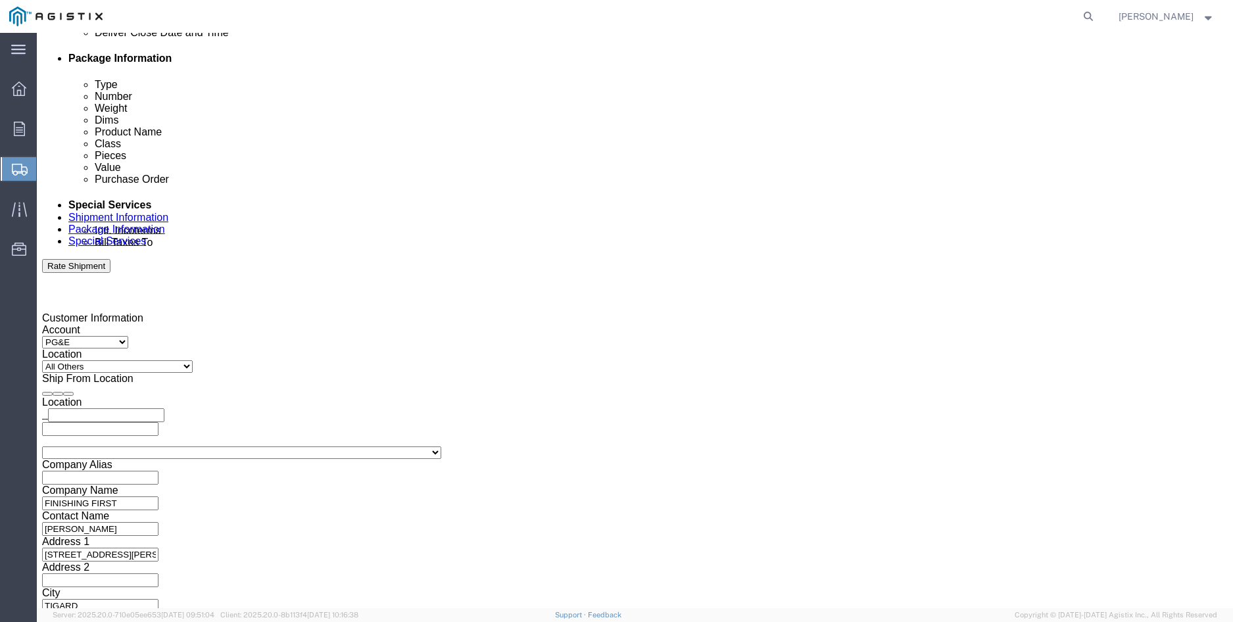
click button "Rate Shipment"
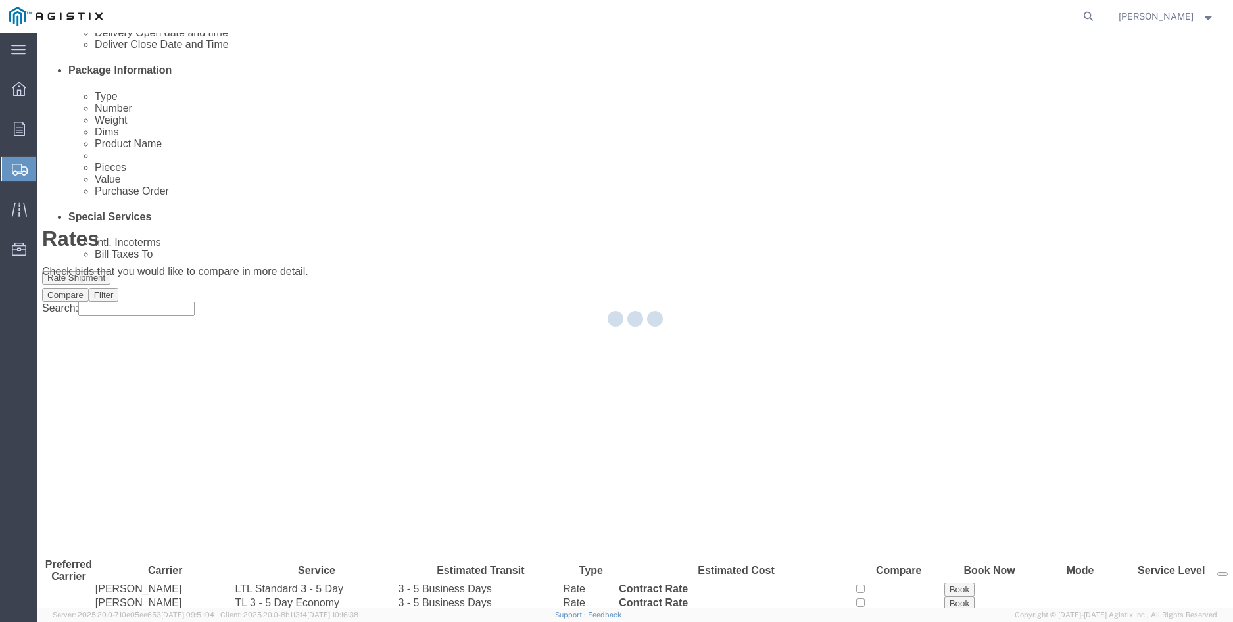
scroll to position [0, 0]
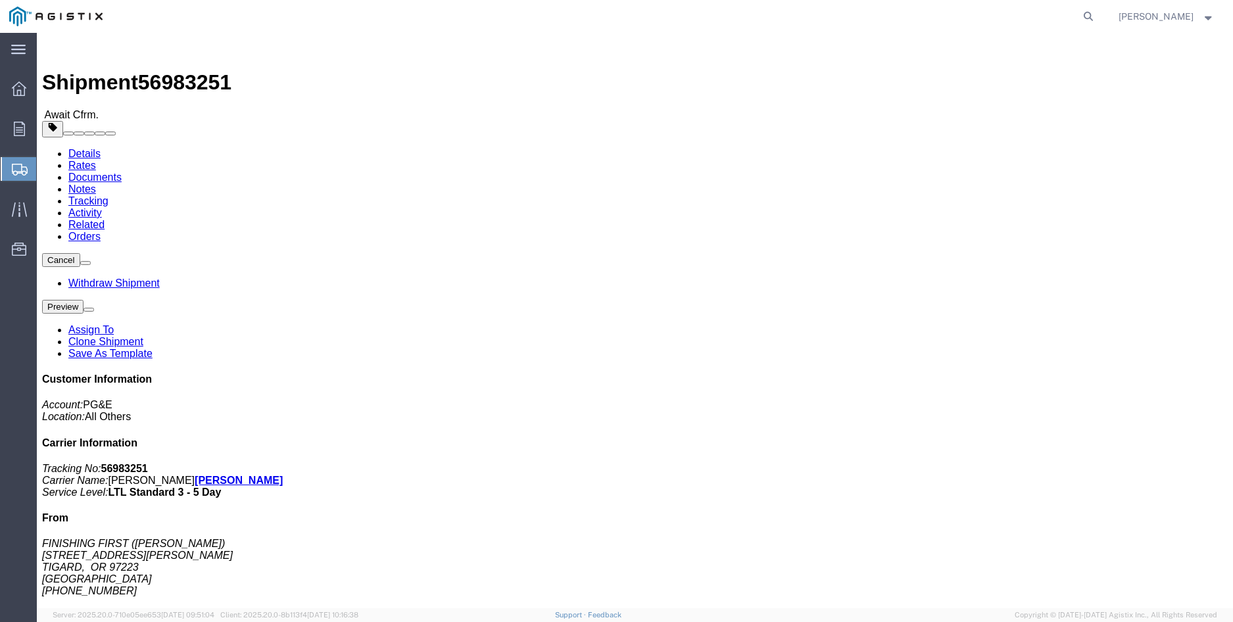
click link "Documents"
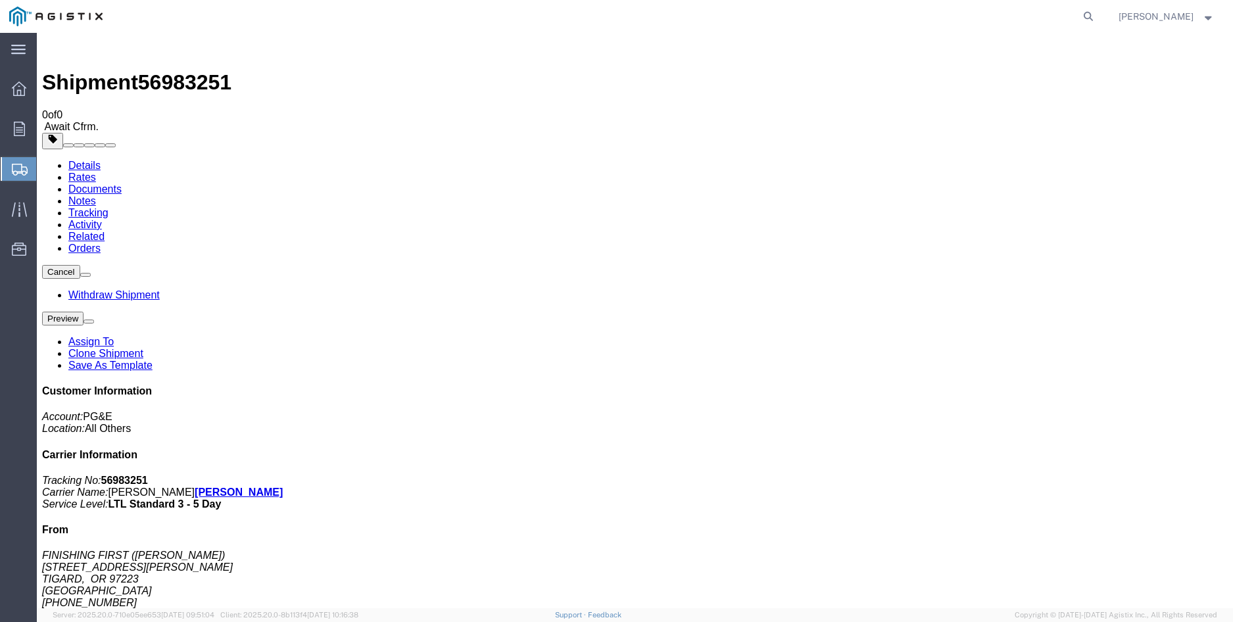
click at [1170, 11] on span "[PERSON_NAME]" at bounding box center [1156, 16] width 75 height 14
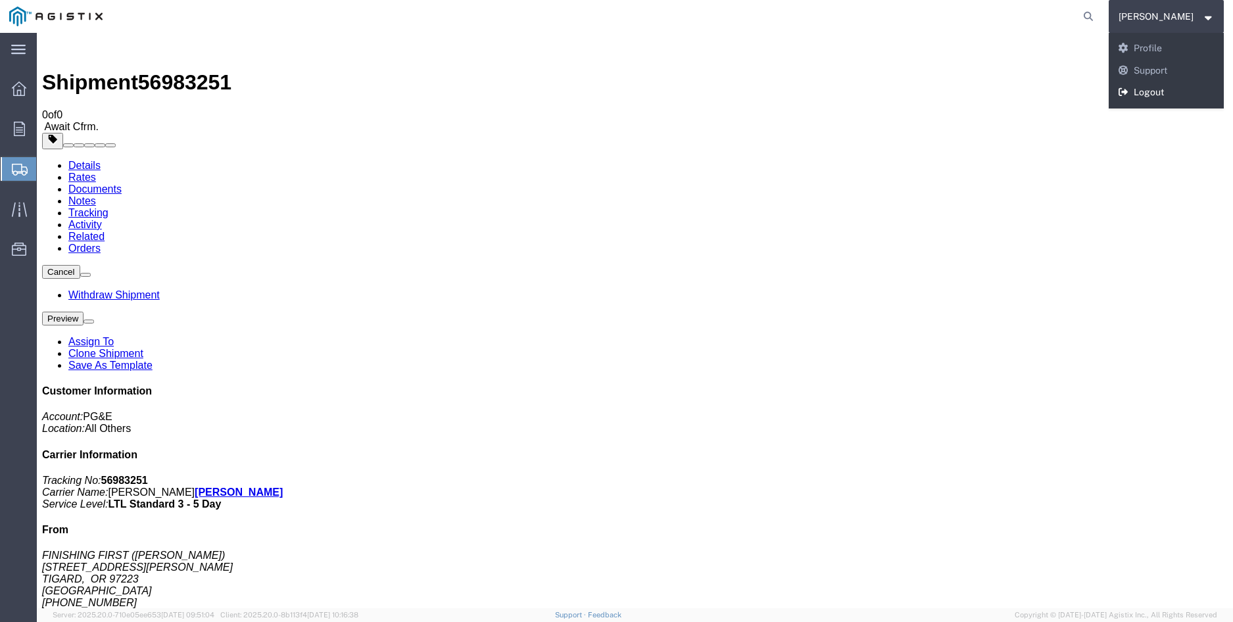
click at [1158, 93] on link "Logout" at bounding box center [1167, 93] width 116 height 22
